Goal: Task Accomplishment & Management: Manage account settings

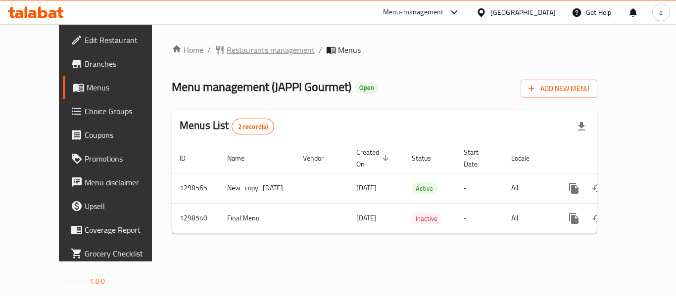
click at [227, 56] on span "Restaurants management" at bounding box center [271, 50] width 88 height 12
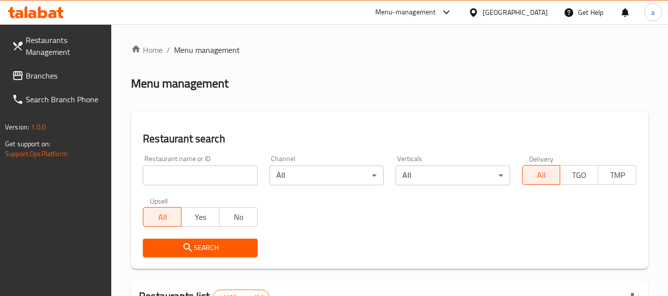
click at [29, 67] on link "Branches" at bounding box center [58, 76] width 108 height 24
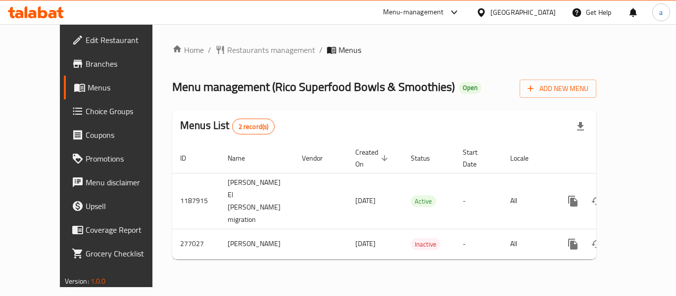
click at [486, 11] on icon at bounding box center [481, 12] width 10 height 10
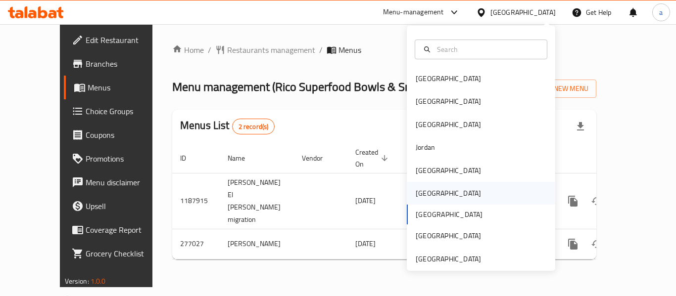
click at [427, 198] on div "Oman" at bounding box center [448, 193] width 81 height 23
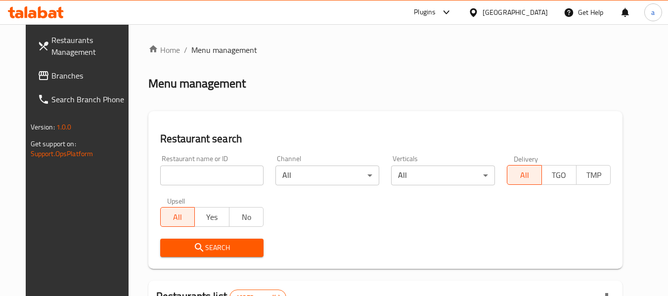
click at [63, 76] on span "Branches" at bounding box center [90, 76] width 78 height 12
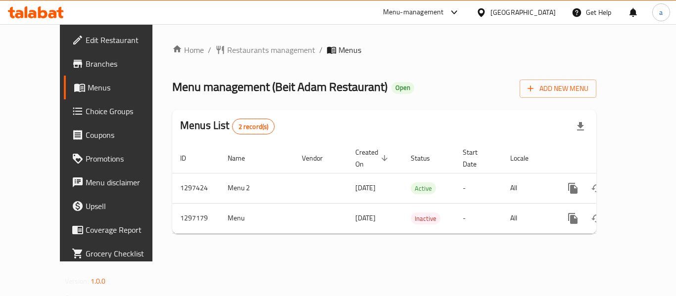
click at [486, 16] on icon at bounding box center [481, 12] width 10 height 10
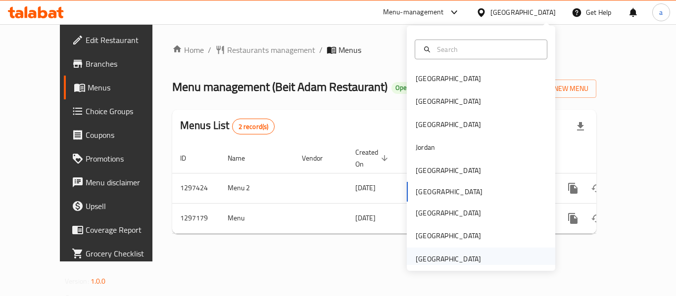
click at [438, 254] on div "[GEOGRAPHIC_DATA]" at bounding box center [448, 259] width 65 height 11
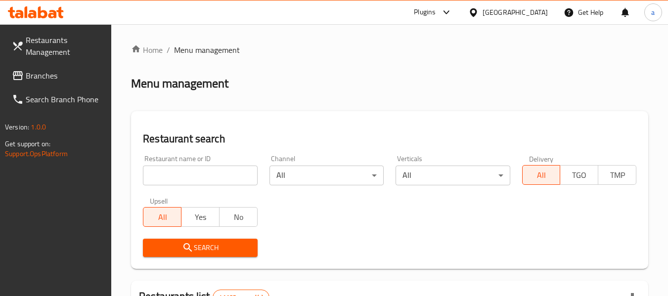
click at [56, 68] on link "Branches" at bounding box center [58, 76] width 108 height 24
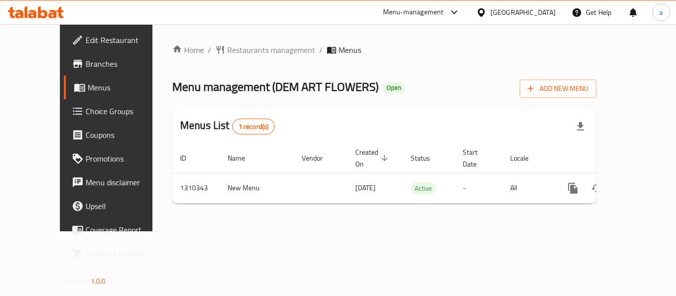
click at [495, 13] on div "[GEOGRAPHIC_DATA]" at bounding box center [522, 12] width 65 height 11
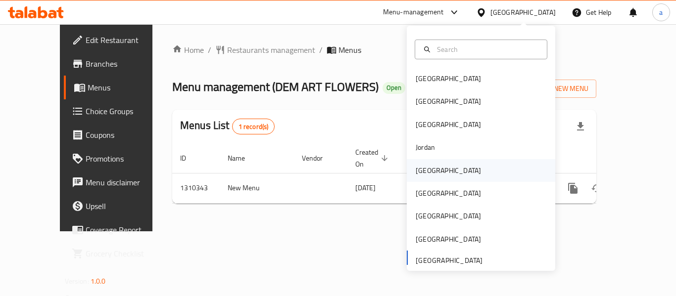
click at [423, 172] on div "[GEOGRAPHIC_DATA]" at bounding box center [448, 170] width 65 height 11
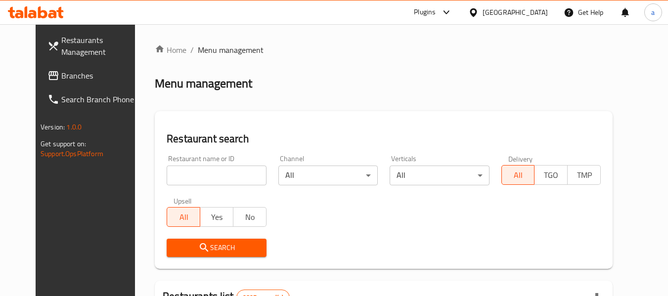
click at [61, 80] on span "Branches" at bounding box center [100, 76] width 78 height 12
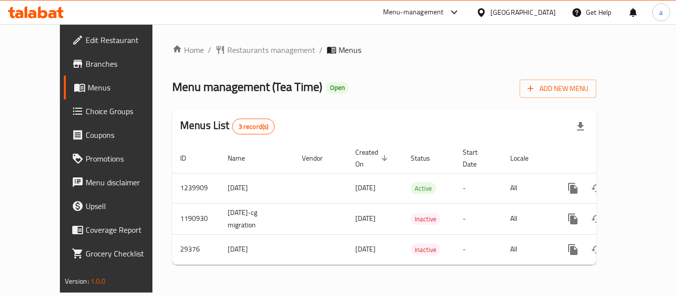
click at [543, 10] on div "Kuwait" at bounding box center [522, 12] width 65 height 11
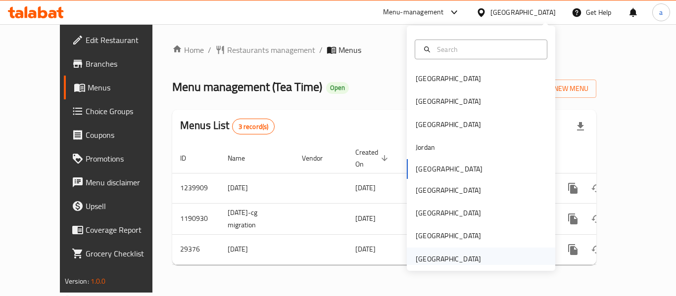
click at [450, 260] on div "[GEOGRAPHIC_DATA]" at bounding box center [448, 259] width 65 height 11
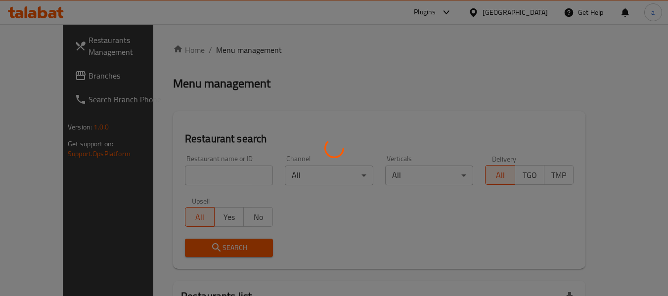
drag, startPoint x: 619, startPoint y: 123, endPoint x: 575, endPoint y: 99, distance: 49.6
click at [618, 118] on div at bounding box center [334, 148] width 668 height 296
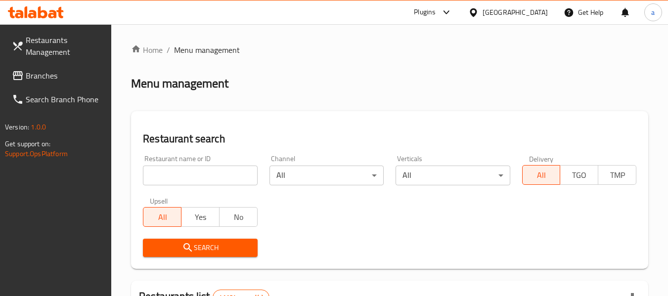
click at [35, 77] on span "Branches" at bounding box center [65, 76] width 78 height 12
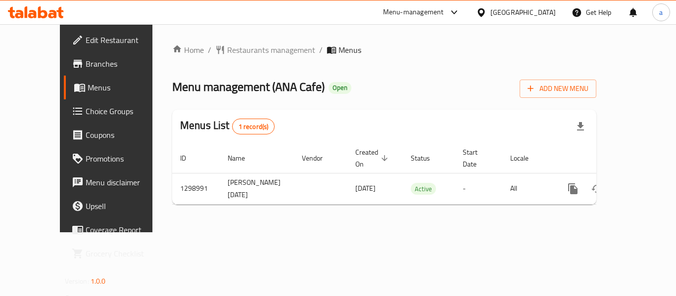
click at [529, 14] on div "[GEOGRAPHIC_DATA]" at bounding box center [522, 12] width 65 height 11
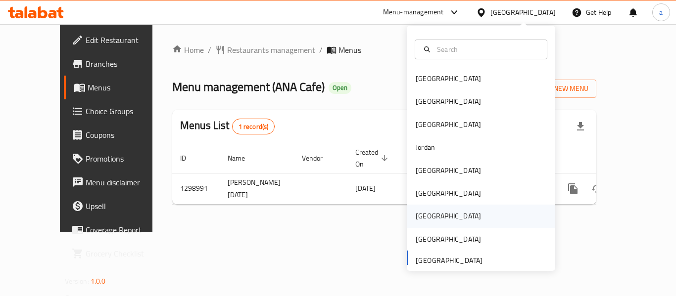
click at [430, 221] on div "[GEOGRAPHIC_DATA]" at bounding box center [448, 216] width 81 height 23
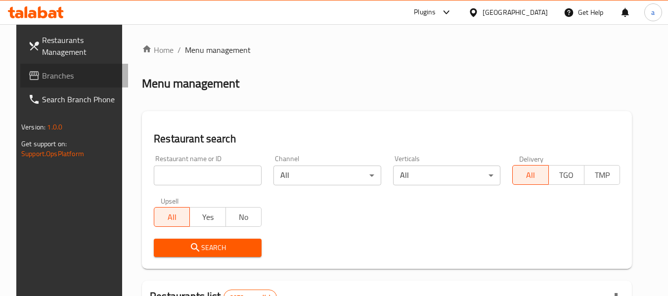
click at [60, 81] on span "Branches" at bounding box center [81, 76] width 78 height 12
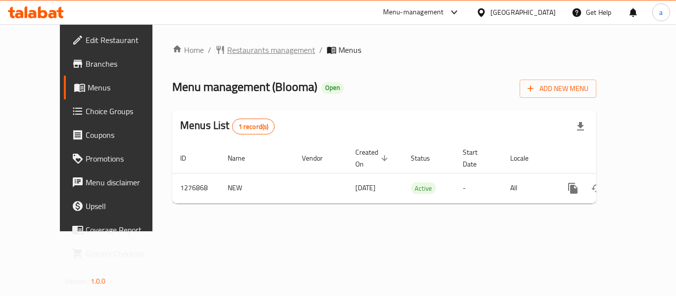
click at [227, 48] on span "Restaurants management" at bounding box center [271, 50] width 88 height 12
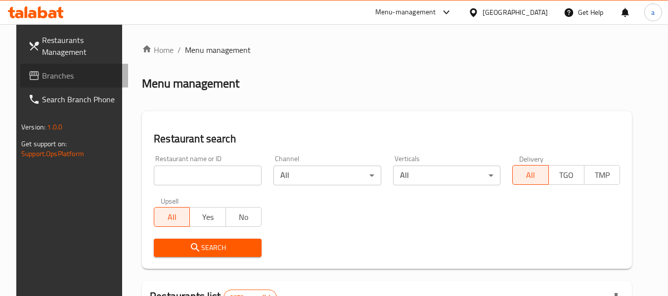
click at [78, 75] on span "Branches" at bounding box center [81, 76] width 78 height 12
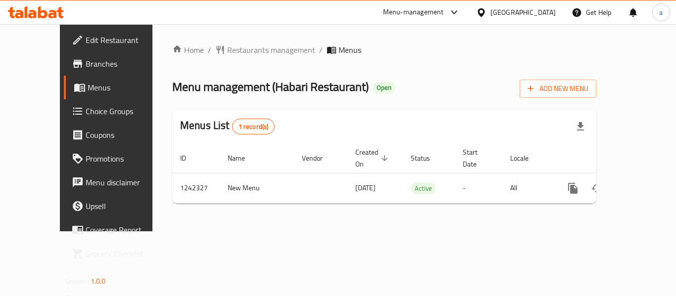
click at [550, 12] on div "[GEOGRAPHIC_DATA]" at bounding box center [522, 12] width 65 height 11
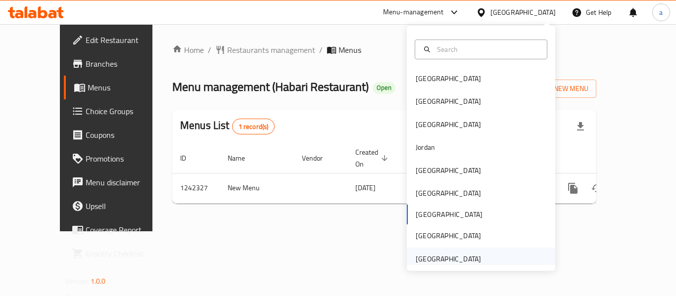
click at [458, 252] on div "[GEOGRAPHIC_DATA]" at bounding box center [448, 259] width 81 height 23
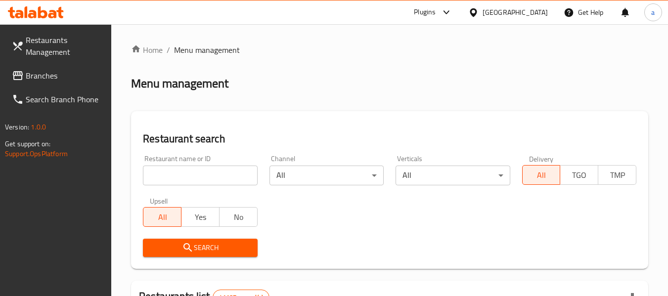
click at [64, 75] on span "Branches" at bounding box center [65, 76] width 78 height 12
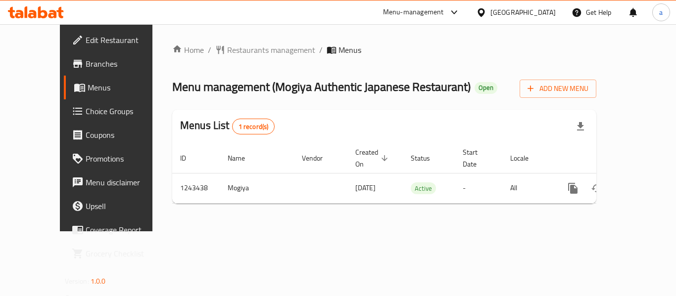
click at [501, 15] on div "[GEOGRAPHIC_DATA]" at bounding box center [522, 12] width 65 height 11
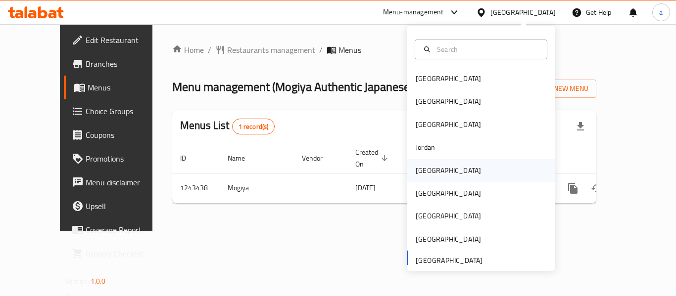
click at [422, 169] on div "[GEOGRAPHIC_DATA]" at bounding box center [448, 170] width 65 height 11
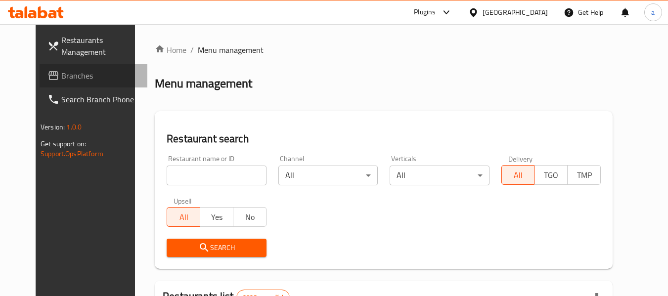
click at [61, 70] on span "Branches" at bounding box center [100, 76] width 78 height 12
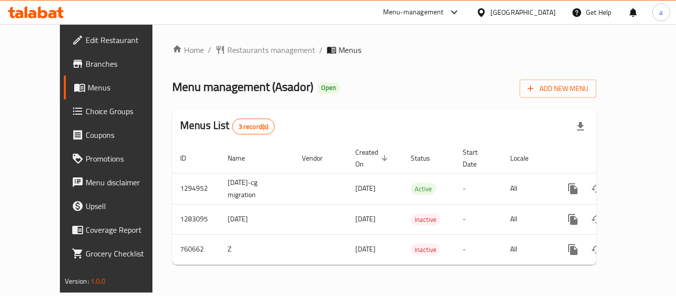
click at [539, 17] on div "[GEOGRAPHIC_DATA]" at bounding box center [522, 12] width 65 height 11
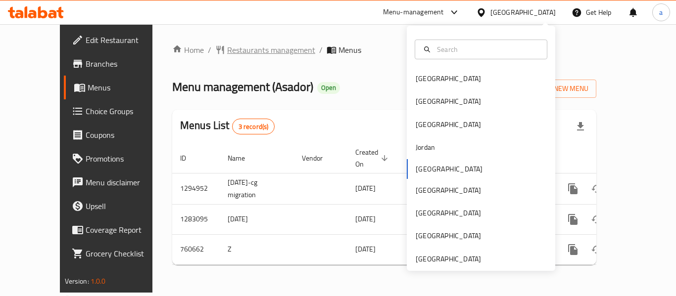
click at [266, 48] on span "Restaurants management" at bounding box center [271, 50] width 88 height 12
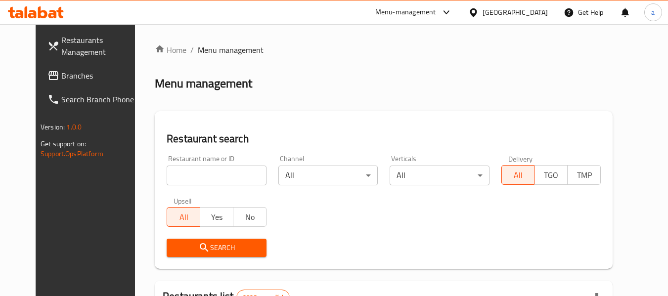
click at [201, 189] on div "Restaurant name or ID Restaurant name or ID" at bounding box center [216, 170] width 111 height 42
click at [195, 184] on input "search" at bounding box center [216, 176] width 99 height 20
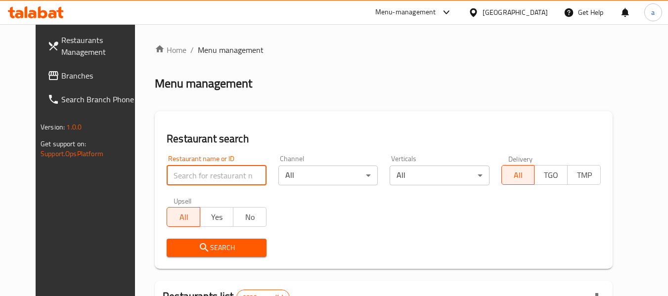
paste input "730291"
type input "730291"
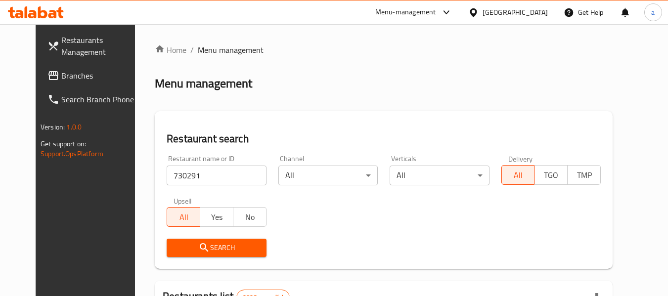
click at [216, 250] on span "Search" at bounding box center [217, 248] width 84 height 12
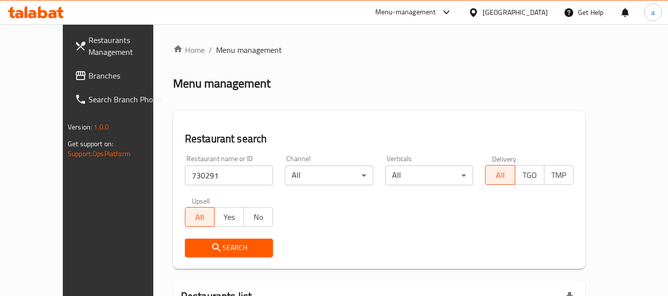
click at [89, 75] on span "Branches" at bounding box center [128, 76] width 78 height 12
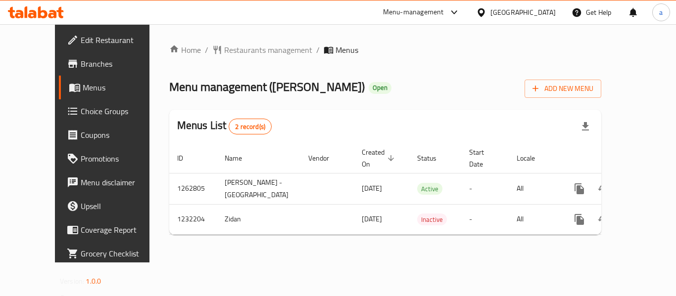
click at [536, 14] on div "[GEOGRAPHIC_DATA]" at bounding box center [522, 12] width 65 height 11
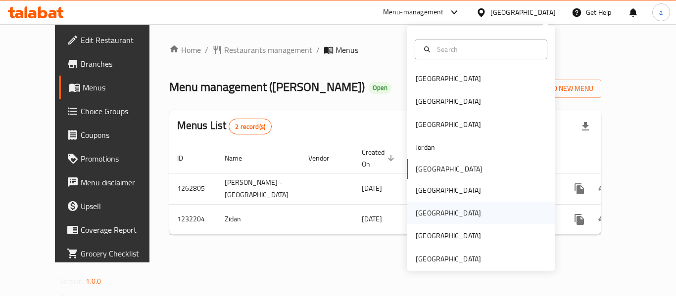
click at [431, 208] on div "[GEOGRAPHIC_DATA]" at bounding box center [448, 213] width 81 height 23
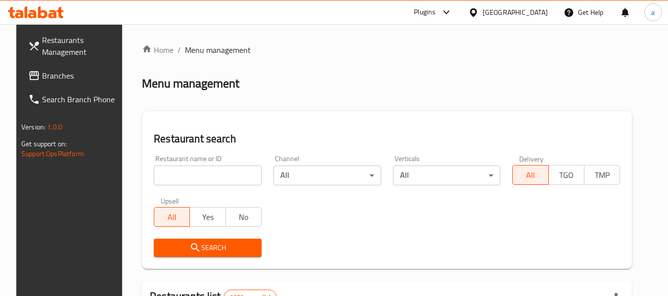
click at [42, 76] on span "Branches" at bounding box center [81, 76] width 78 height 12
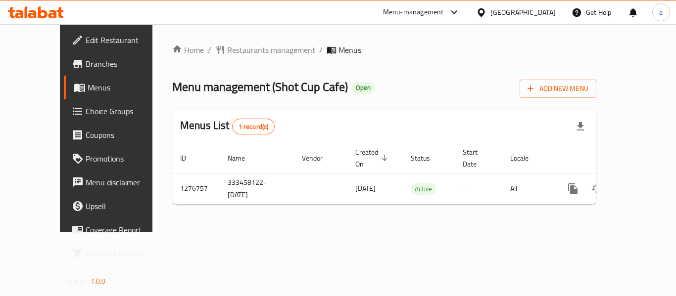
click at [486, 12] on icon at bounding box center [481, 12] width 10 height 10
click at [299, 30] on div "Home / Restaurants management / Menus Menu management ( Shot Cup Cafe ) Open Ad…" at bounding box center [384, 128] width 464 height 208
click at [227, 47] on span "Restaurants management" at bounding box center [271, 50] width 88 height 12
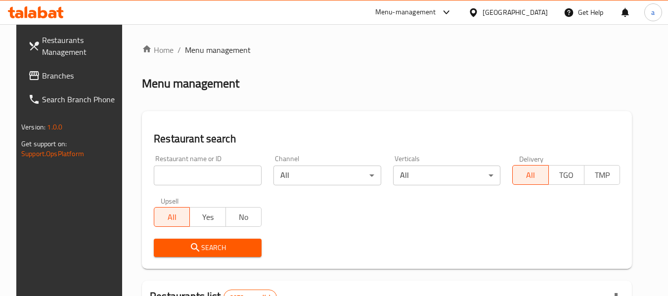
click at [61, 74] on span "Branches" at bounding box center [81, 76] width 78 height 12
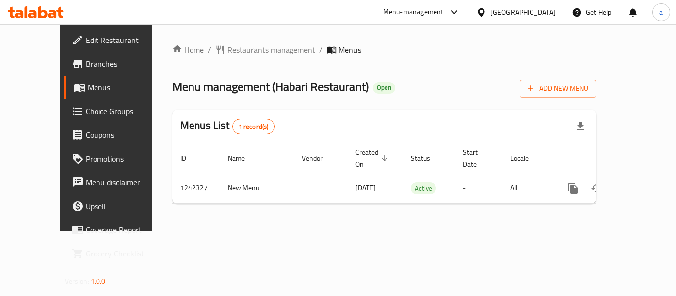
click at [542, 13] on div "[GEOGRAPHIC_DATA]" at bounding box center [522, 12] width 65 height 11
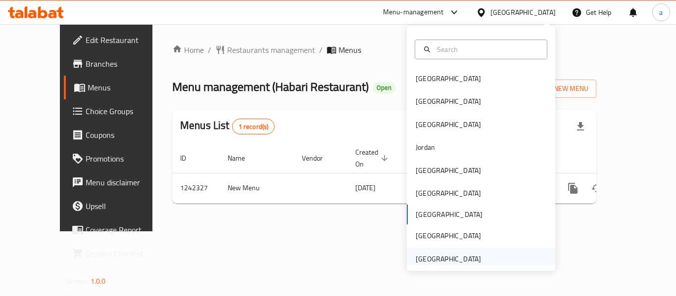
click at [443, 254] on div "[GEOGRAPHIC_DATA]" at bounding box center [448, 259] width 65 height 11
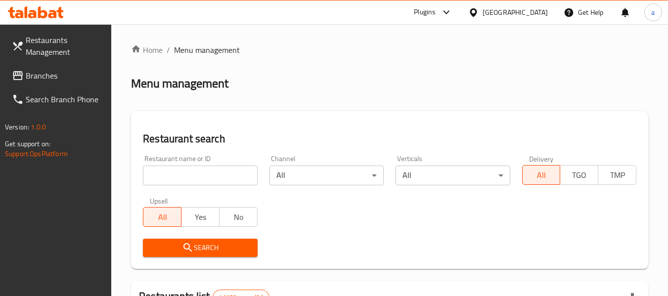
click at [58, 72] on span "Branches" at bounding box center [65, 76] width 78 height 12
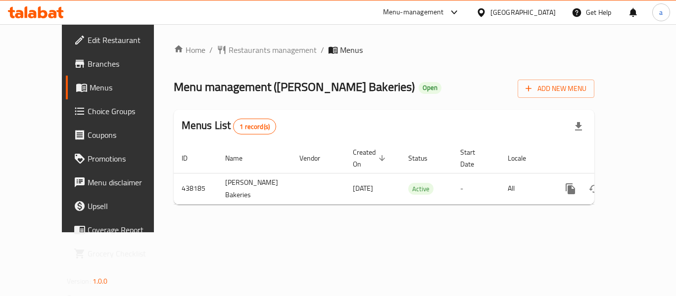
click at [500, 9] on div "[GEOGRAPHIC_DATA]" at bounding box center [522, 12] width 65 height 11
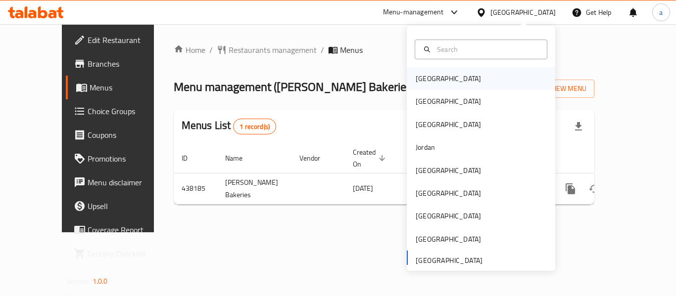
click at [437, 75] on div "Bahrain" at bounding box center [448, 78] width 81 height 23
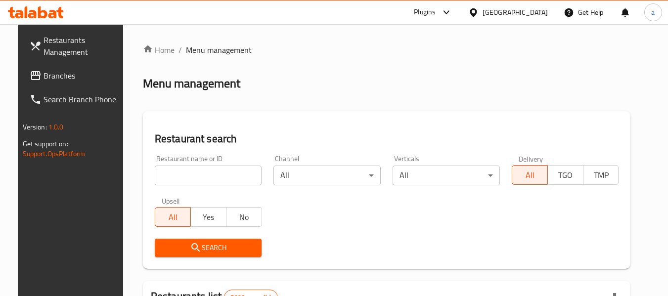
click at [50, 78] on span "Branches" at bounding box center [83, 76] width 78 height 12
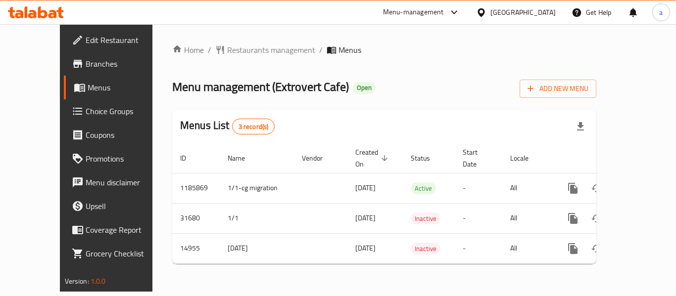
click at [532, 18] on div "[GEOGRAPHIC_DATA]" at bounding box center [515, 12] width 95 height 24
click at [525, 23] on div "[GEOGRAPHIC_DATA]" at bounding box center [515, 12] width 95 height 24
click at [490, 7] on div at bounding box center [483, 12] width 14 height 11
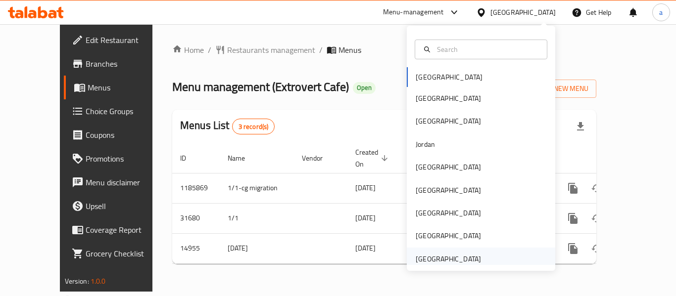
click at [430, 252] on div "[GEOGRAPHIC_DATA]" at bounding box center [448, 259] width 81 height 23
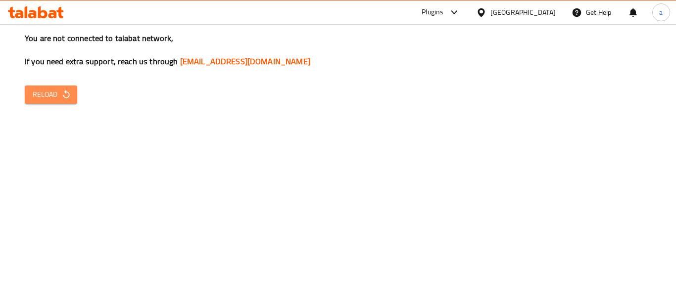
click at [54, 92] on span "Reload" at bounding box center [51, 95] width 37 height 12
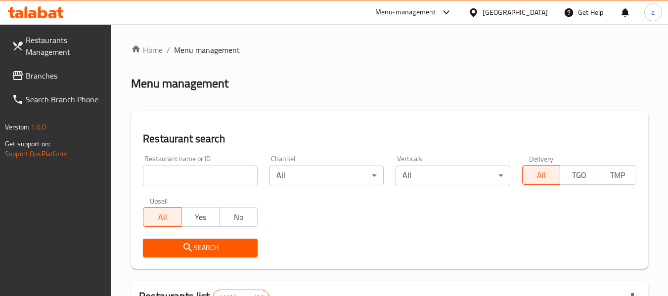
click at [63, 77] on span "Branches" at bounding box center [65, 76] width 78 height 12
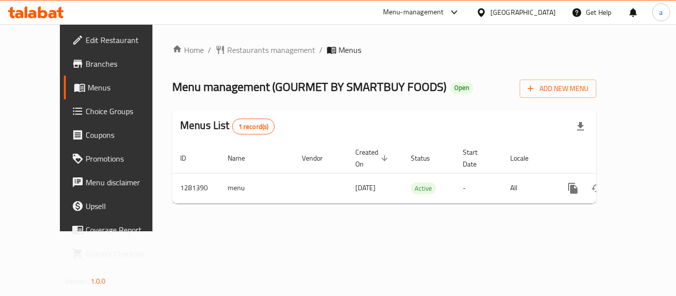
click at [187, 60] on div "Home / Restaurants management / Menus Menu management ( GOURMET BY SMARTBUY FOO…" at bounding box center [384, 128] width 424 height 168
click at [227, 54] on span "Restaurants management" at bounding box center [271, 50] width 88 height 12
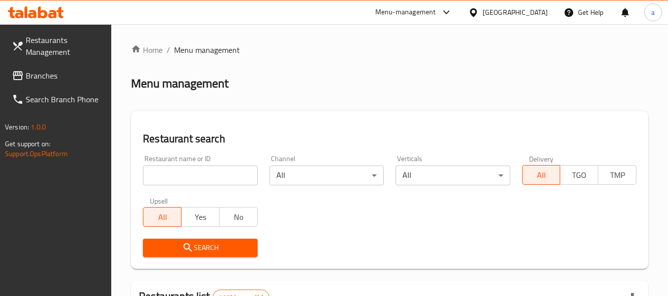
click at [36, 72] on span "Branches" at bounding box center [65, 76] width 78 height 12
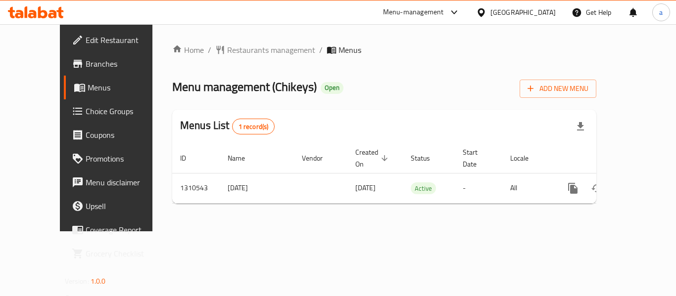
click at [490, 8] on div at bounding box center [483, 12] width 14 height 11
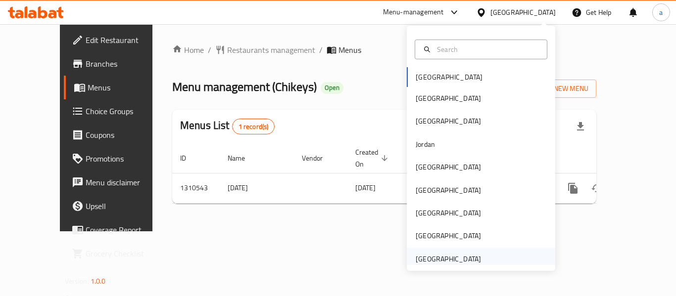
click at [462, 254] on div "[GEOGRAPHIC_DATA]" at bounding box center [448, 259] width 65 height 11
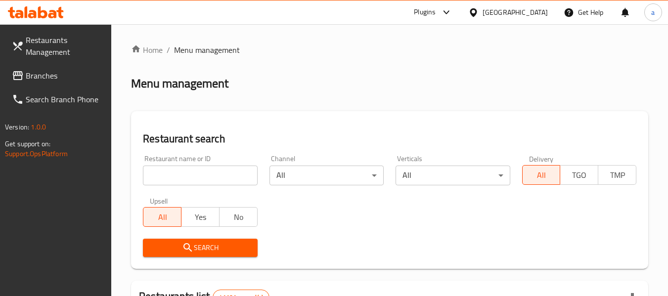
click at [34, 77] on span "Branches" at bounding box center [65, 76] width 78 height 12
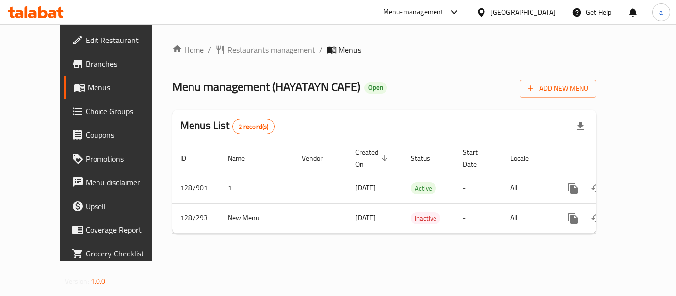
click at [514, 9] on div "[GEOGRAPHIC_DATA]" at bounding box center [522, 12] width 65 height 11
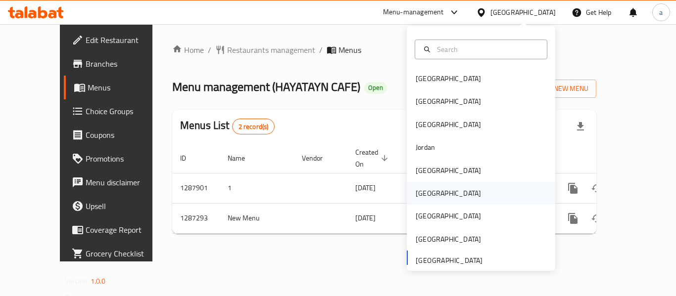
click at [428, 203] on div "[GEOGRAPHIC_DATA]" at bounding box center [448, 193] width 81 height 23
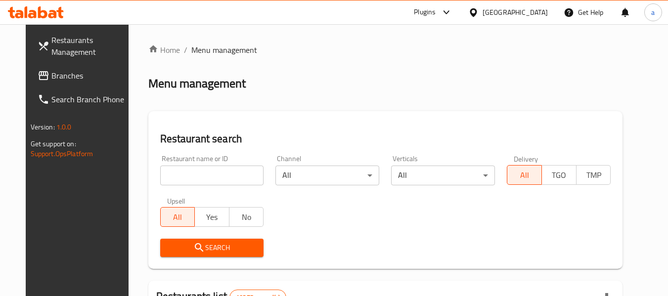
click at [51, 82] on span "Branches" at bounding box center [90, 76] width 78 height 12
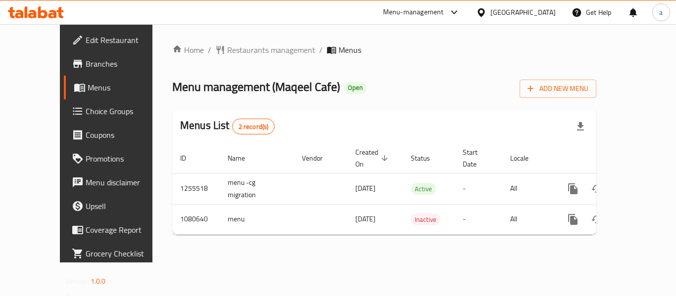
click at [538, 10] on div "Oman" at bounding box center [522, 12] width 65 height 11
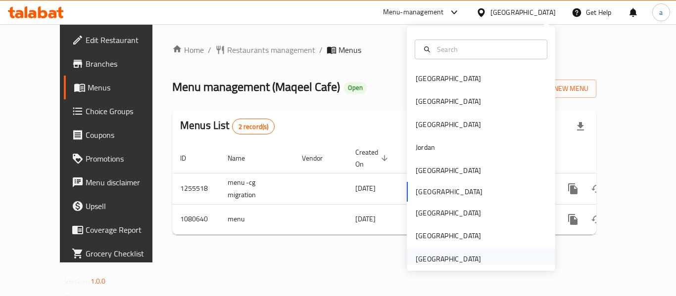
click at [427, 249] on div "[GEOGRAPHIC_DATA]" at bounding box center [448, 259] width 81 height 23
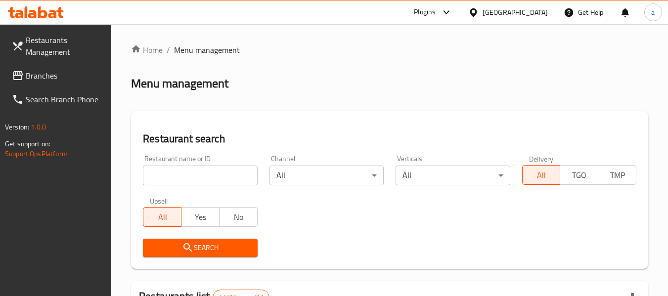
click at [70, 79] on span "Branches" at bounding box center [65, 76] width 78 height 12
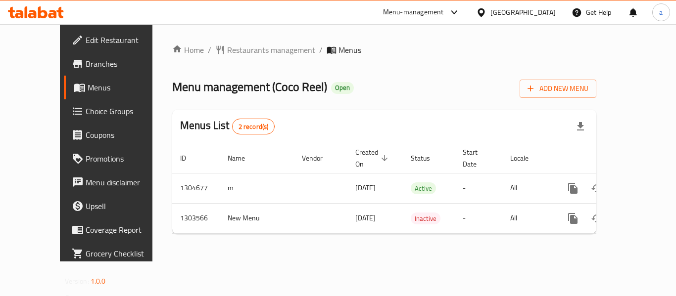
click at [203, 58] on div "Home / Restaurants management / Menus Menu management ( Coco Reel ) Open Add Ne…" at bounding box center [384, 143] width 424 height 198
click at [227, 51] on span "Restaurants management" at bounding box center [271, 50] width 88 height 12
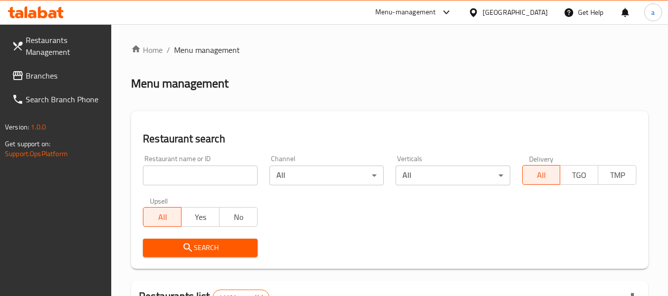
click at [50, 76] on span "Branches" at bounding box center [65, 76] width 78 height 12
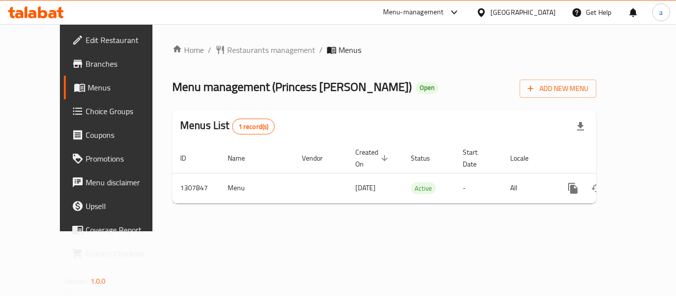
click at [503, 13] on div "[GEOGRAPHIC_DATA]" at bounding box center [522, 12] width 65 height 11
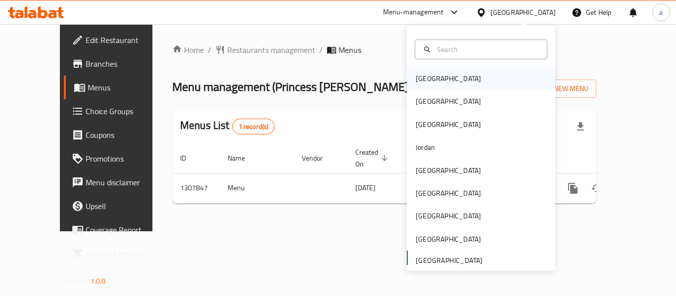
click at [444, 81] on div "[GEOGRAPHIC_DATA]" at bounding box center [481, 78] width 148 height 23
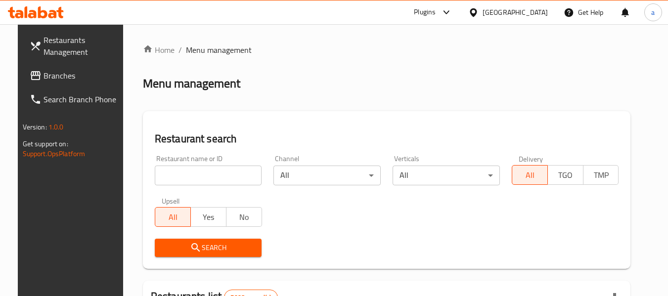
click at [52, 76] on span "Branches" at bounding box center [83, 76] width 78 height 12
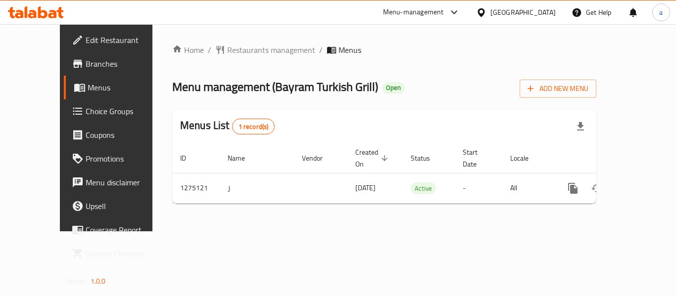
click at [490, 14] on div at bounding box center [483, 12] width 14 height 11
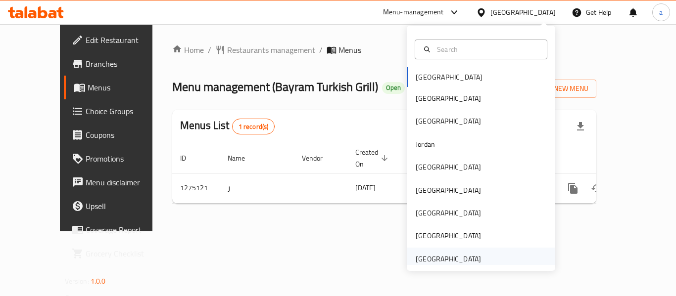
click at [455, 263] on div "[GEOGRAPHIC_DATA]" at bounding box center [448, 259] width 65 height 11
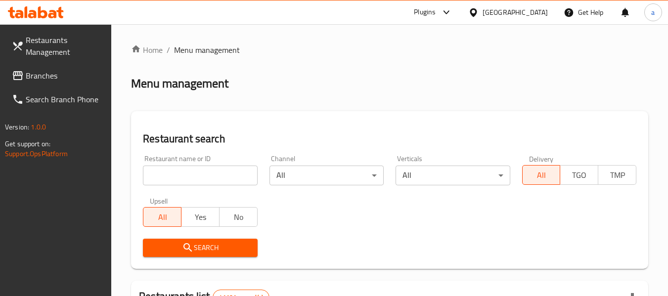
click at [45, 65] on link "Branches" at bounding box center [58, 76] width 108 height 24
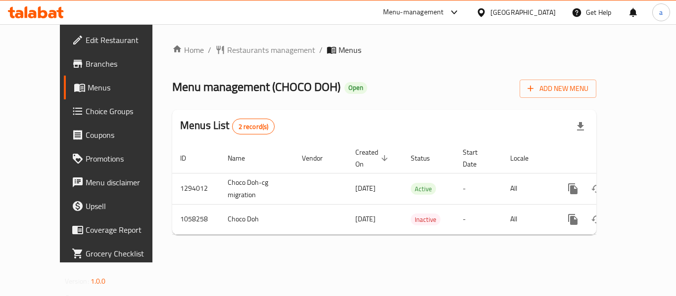
click at [512, 9] on div "[GEOGRAPHIC_DATA]" at bounding box center [522, 12] width 65 height 11
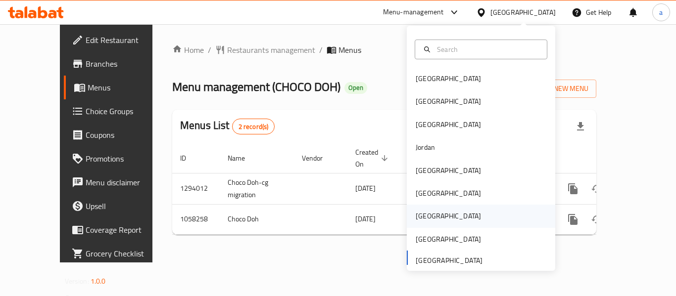
click at [433, 220] on div "Qatar" at bounding box center [481, 216] width 148 height 23
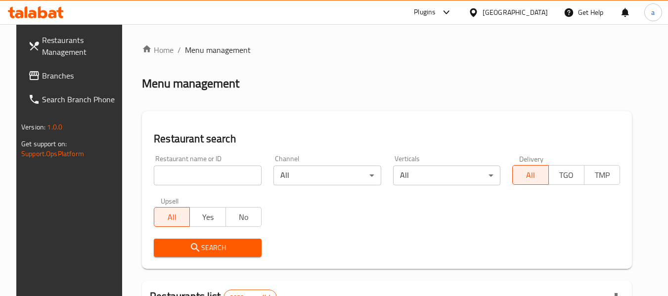
click at [42, 81] on span "Branches" at bounding box center [81, 76] width 78 height 12
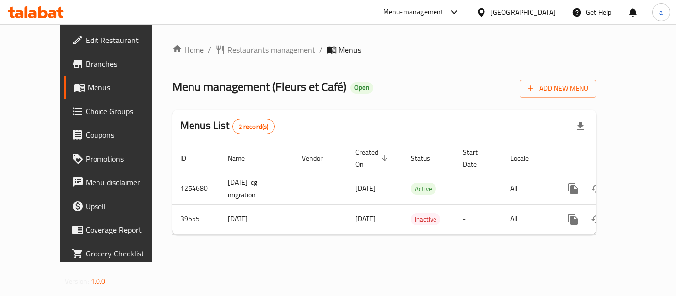
click at [539, 13] on div "[GEOGRAPHIC_DATA]" at bounding box center [522, 12] width 65 height 11
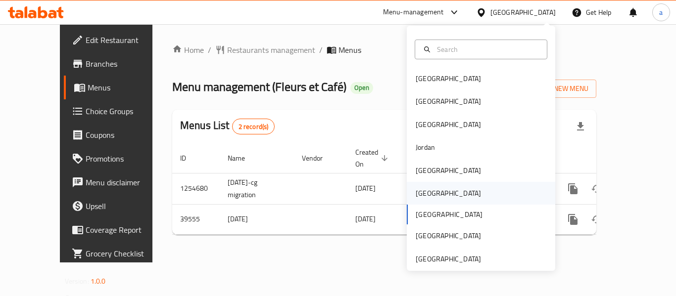
click at [427, 195] on div "Oman" at bounding box center [448, 193] width 81 height 23
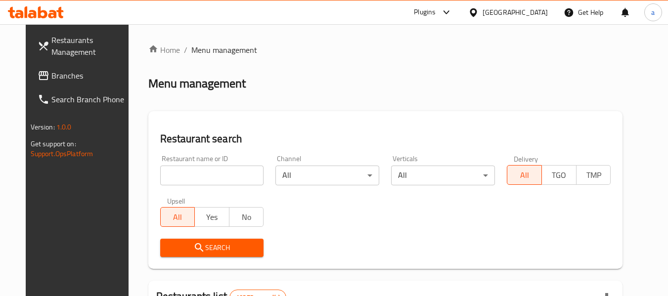
click at [57, 65] on link "Branches" at bounding box center [84, 76] width 108 height 24
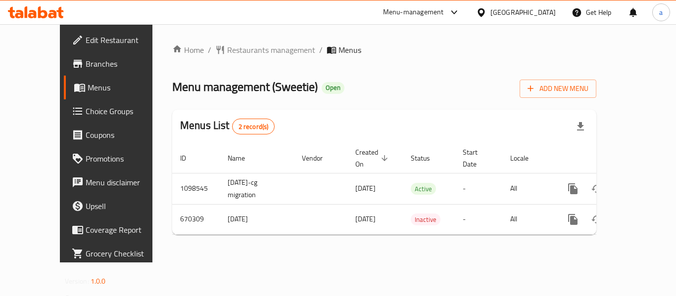
click at [486, 14] on icon at bounding box center [481, 12] width 10 height 10
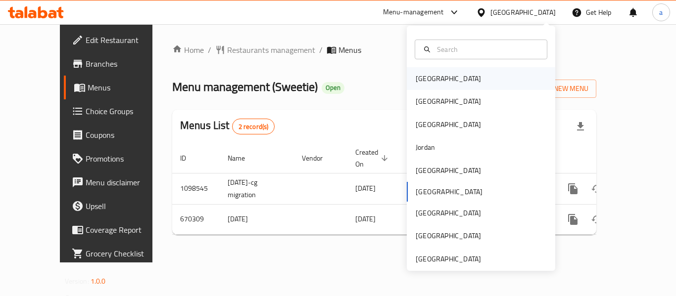
click at [460, 76] on div "[GEOGRAPHIC_DATA]" at bounding box center [481, 78] width 148 height 23
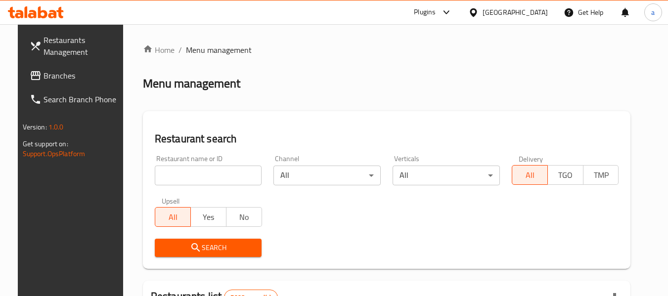
click at [48, 71] on span "Branches" at bounding box center [83, 76] width 78 height 12
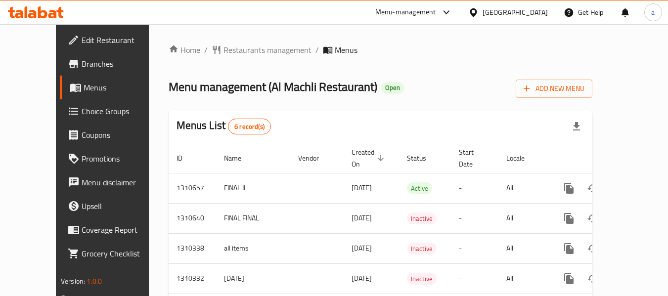
click at [529, 13] on div "[GEOGRAPHIC_DATA]" at bounding box center [515, 12] width 65 height 11
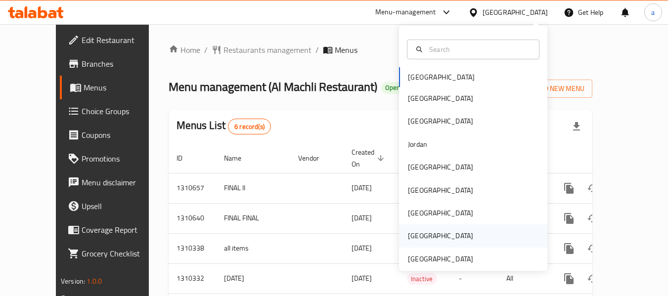
click at [422, 247] on div "[GEOGRAPHIC_DATA]" at bounding box center [440, 236] width 81 height 23
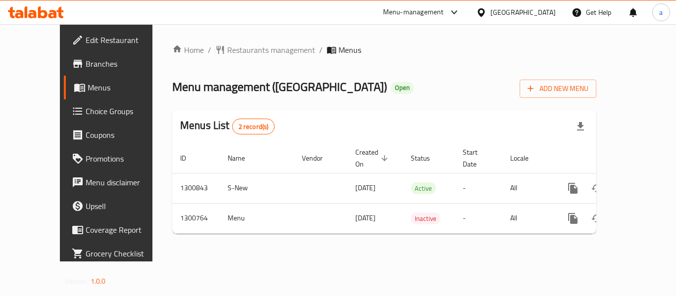
click at [221, 40] on div "Home / Restaurants management / Menus Menu management ( Beirut Bay Restaurant )…" at bounding box center [384, 142] width 464 height 237
click at [227, 51] on span "Restaurants management" at bounding box center [271, 50] width 88 height 12
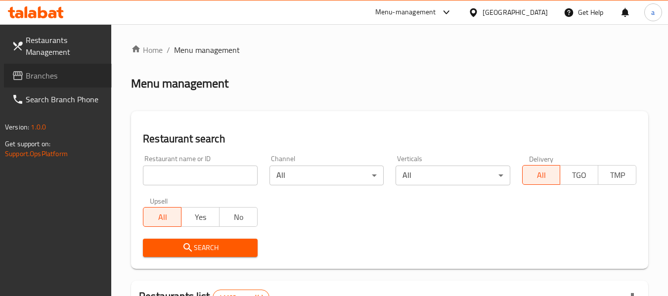
click at [40, 75] on span "Branches" at bounding box center [65, 76] width 78 height 12
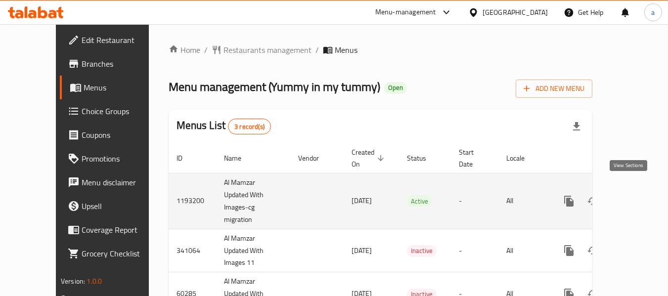
drag, startPoint x: 627, startPoint y: 187, endPoint x: 632, endPoint y: 192, distance: 8.1
click at [635, 195] on icon "enhanced table" at bounding box center [641, 201] width 12 height 12
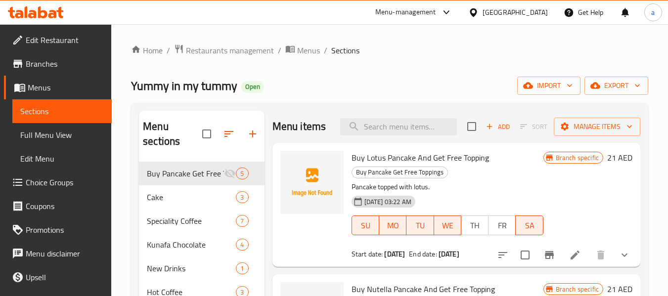
click at [75, 189] on link "Choice Groups" at bounding box center [58, 183] width 108 height 24
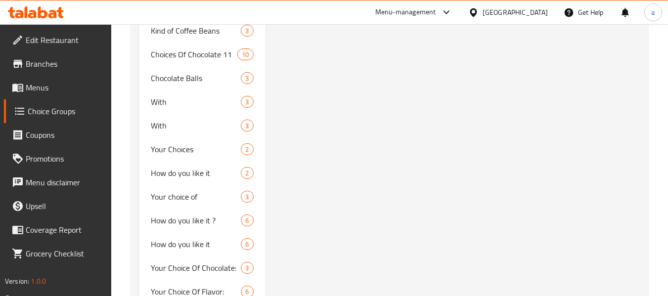
scroll to position [1732, 0]
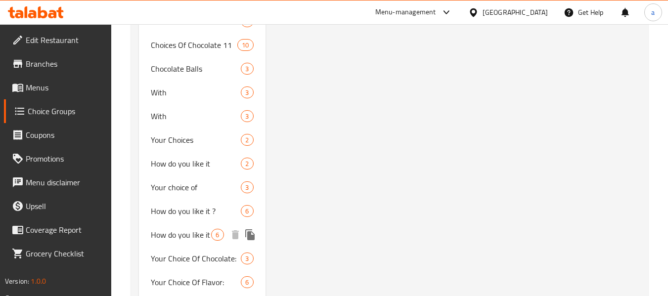
click at [198, 229] on span "How do you like it" at bounding box center [181, 235] width 60 height 12
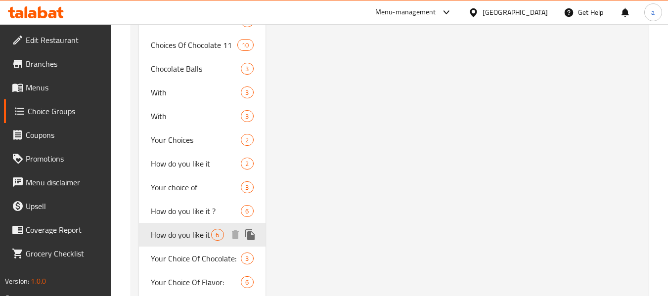
type input "How do you like it"
type input "كيف تريده"
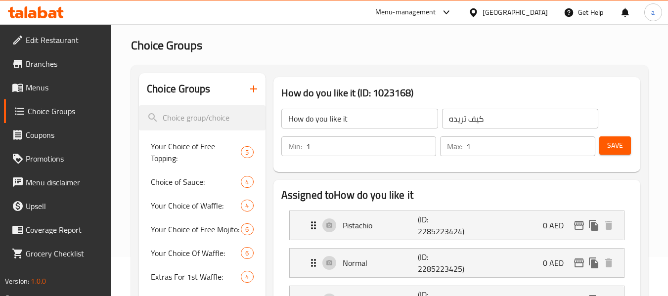
scroll to position [0, 0]
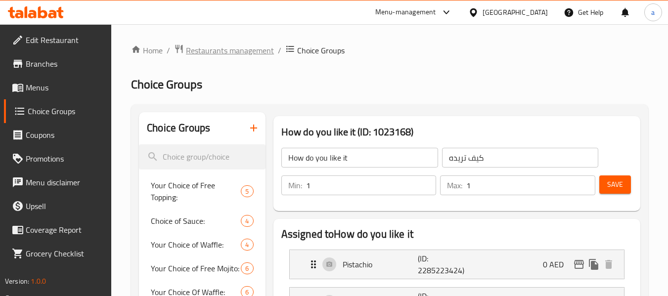
click at [232, 53] on span "Restaurants management" at bounding box center [230, 51] width 88 height 12
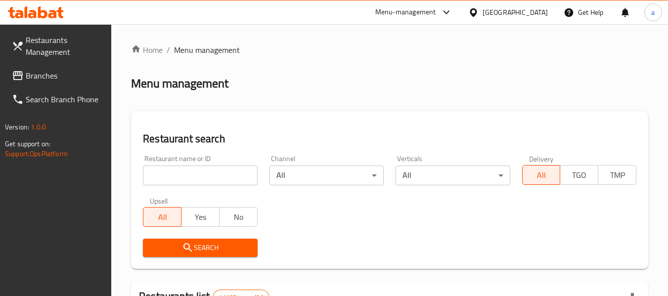
click at [44, 76] on span "Branches" at bounding box center [65, 76] width 78 height 12
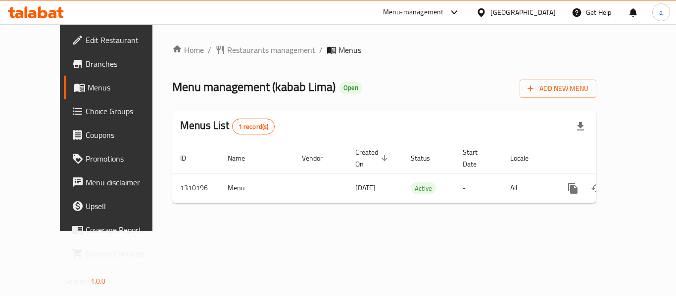
click at [507, 12] on div "[GEOGRAPHIC_DATA]" at bounding box center [522, 12] width 65 height 11
click at [255, 46] on span "Restaurants management" at bounding box center [271, 50] width 88 height 12
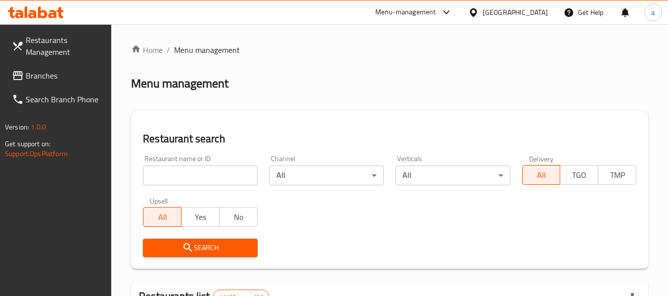
click at [43, 70] on span "Branches" at bounding box center [65, 76] width 78 height 12
